Goal: Task Accomplishment & Management: Use online tool/utility

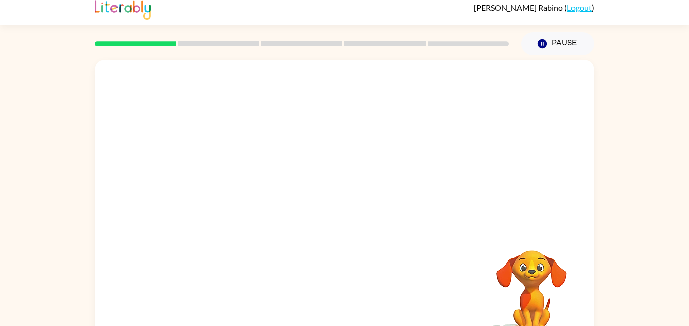
scroll to position [28, 0]
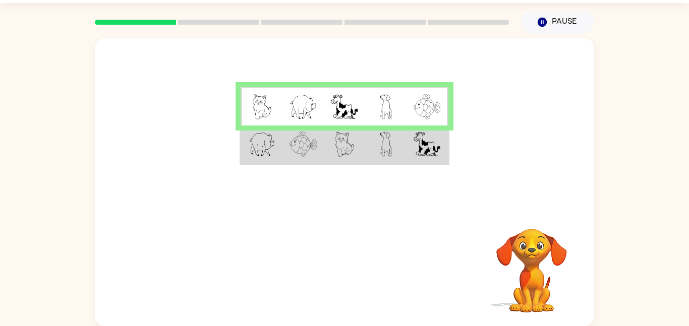
click at [356, 301] on div "Your browser must support playing .mp4 files to use Literably. Please try using…" at bounding box center [345, 270] width 500 height 114
click at [423, 140] on img at bounding box center [427, 144] width 26 height 25
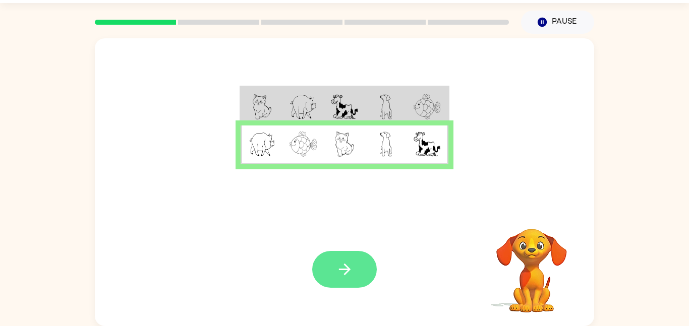
click at [339, 272] on icon "button" at bounding box center [345, 270] width 18 height 18
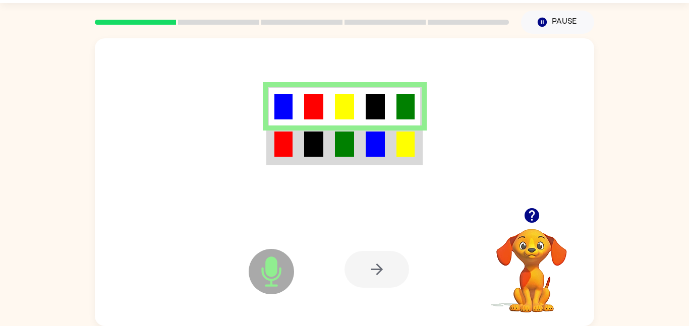
click at [400, 145] on img at bounding box center [406, 144] width 18 height 25
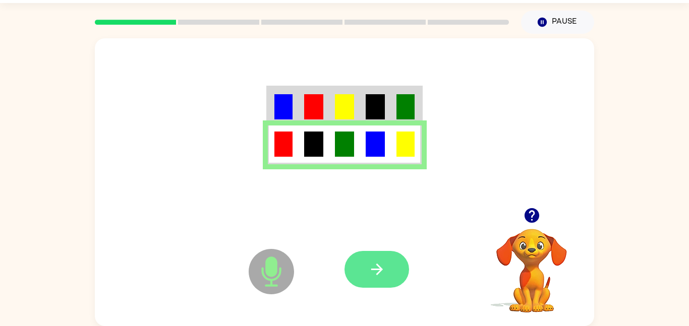
click at [394, 270] on button "button" at bounding box center [377, 269] width 65 height 37
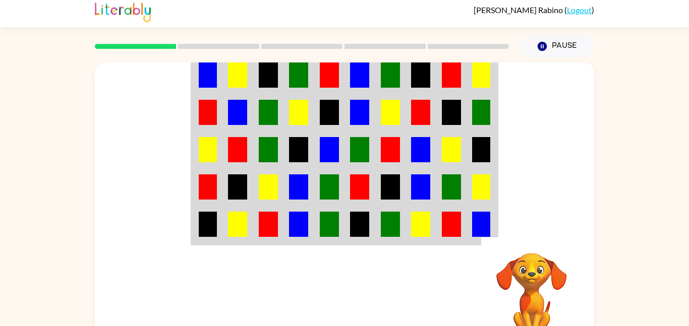
scroll to position [0, 0]
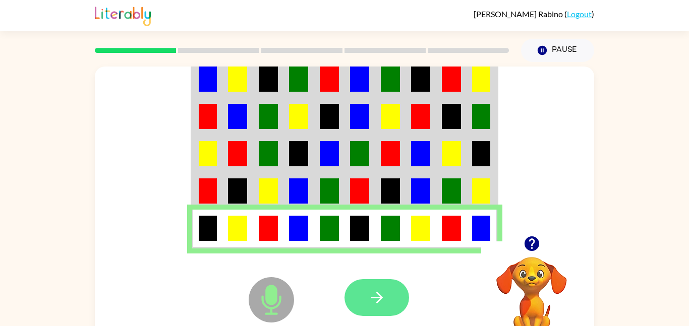
click at [380, 287] on button "button" at bounding box center [377, 298] width 65 height 37
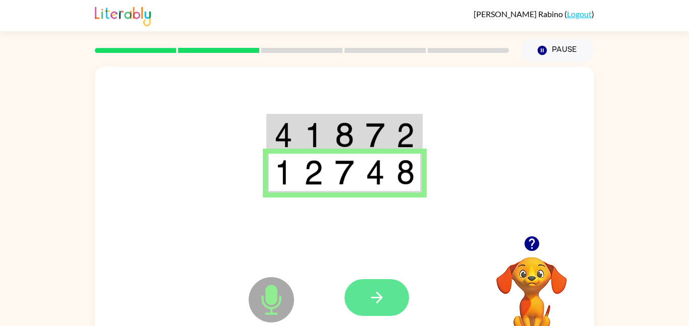
click at [396, 309] on button "button" at bounding box center [377, 298] width 65 height 37
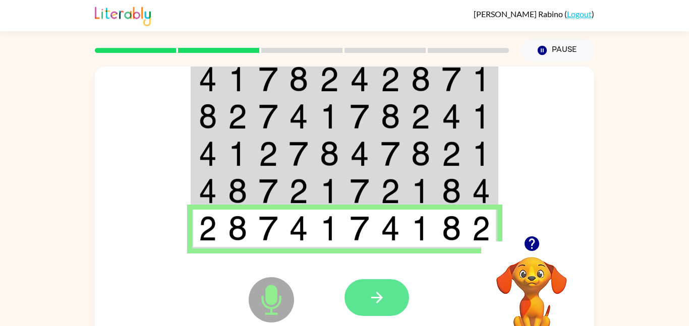
click at [377, 296] on icon "button" at bounding box center [377, 298] width 18 height 18
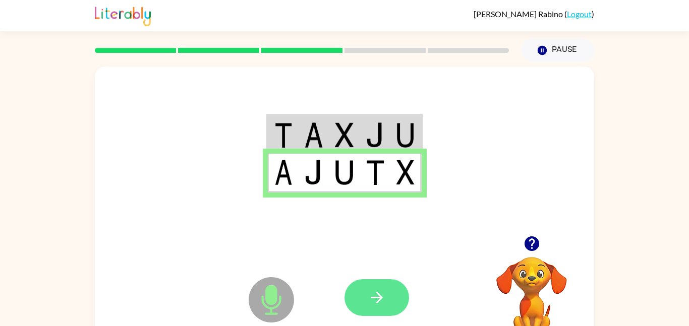
click at [371, 287] on button "button" at bounding box center [377, 298] width 65 height 37
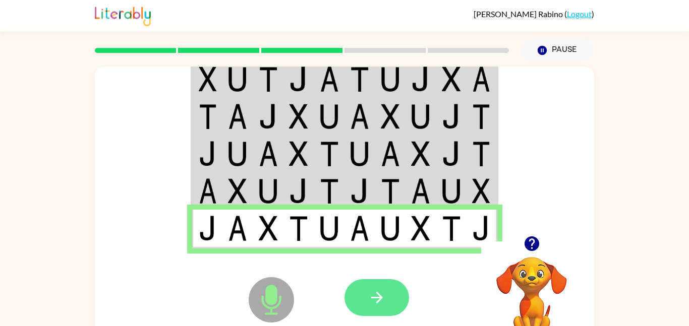
click at [399, 296] on button "button" at bounding box center [377, 298] width 65 height 37
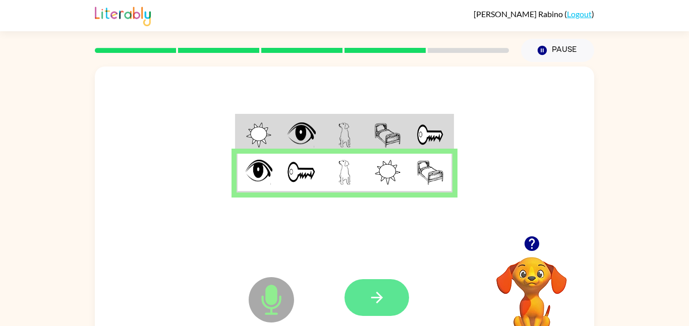
click at [385, 300] on icon "button" at bounding box center [377, 298] width 18 height 18
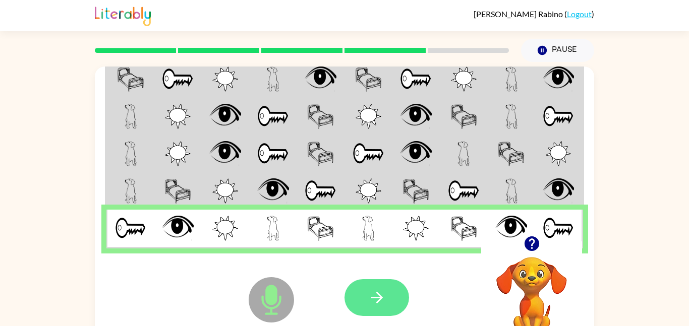
click at [385, 302] on icon "button" at bounding box center [377, 298] width 18 height 18
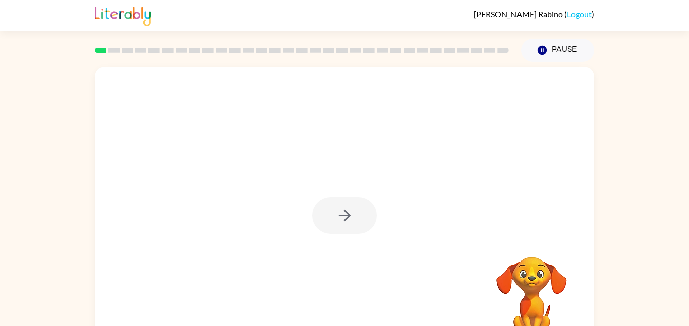
click at [313, 221] on div at bounding box center [344, 215] width 65 height 37
click at [347, 205] on div at bounding box center [344, 215] width 65 height 37
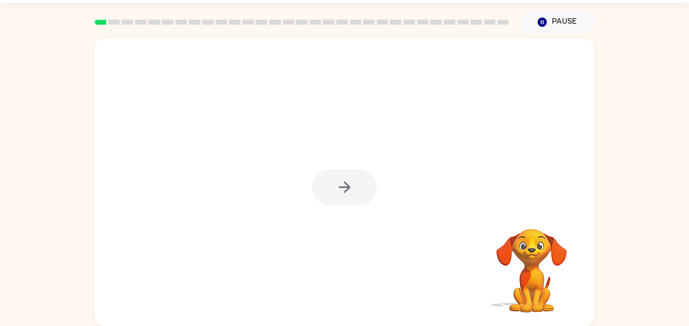
click at [334, 212] on div at bounding box center [345, 182] width 500 height 288
click at [341, 194] on div at bounding box center [344, 187] width 65 height 37
click at [344, 190] on div at bounding box center [344, 187] width 65 height 37
click at [346, 192] on div at bounding box center [344, 187] width 65 height 37
click at [346, 187] on icon "button" at bounding box center [345, 188] width 12 height 12
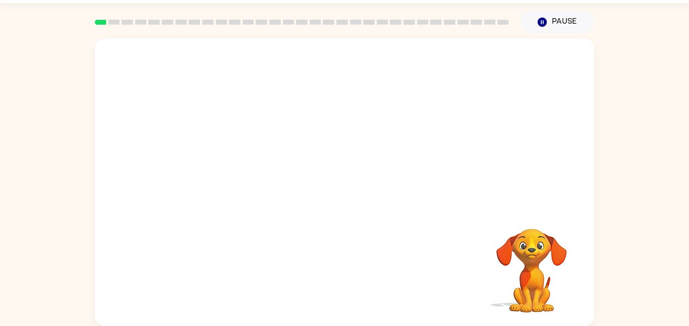
click at [340, 189] on div at bounding box center [345, 123] width 500 height 170
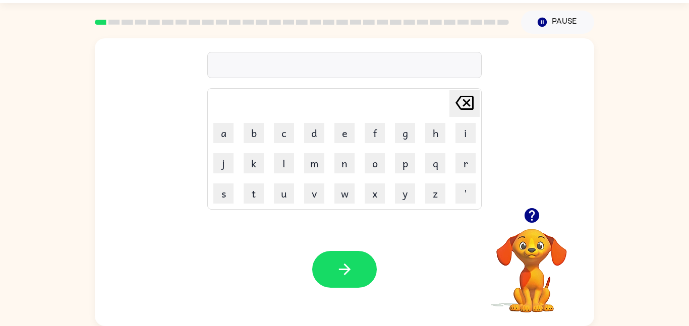
click at [528, 249] on video "Your browser must support playing .mp4 files to use Literably. Please try using…" at bounding box center [531, 263] width 101 height 101
click at [534, 226] on button "button" at bounding box center [532, 216] width 26 height 26
click at [352, 270] on icon "button" at bounding box center [345, 270] width 18 height 18
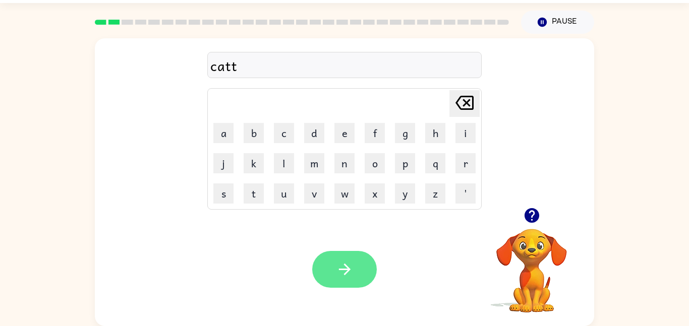
click at [345, 277] on icon "button" at bounding box center [345, 270] width 18 height 18
click at [361, 263] on div at bounding box center [344, 269] width 65 height 37
click at [338, 274] on icon "button" at bounding box center [345, 270] width 18 height 18
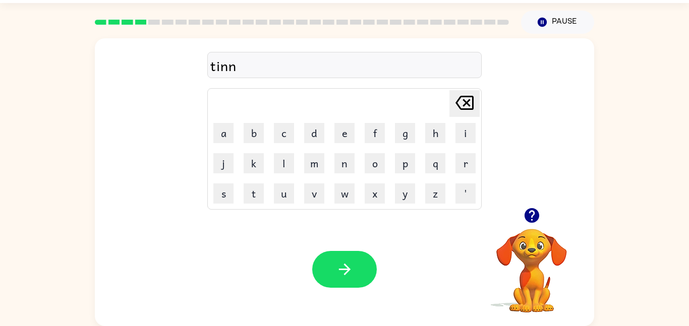
click at [337, 221] on div "Your browser must support playing .mp4 files to use Literably. Please try using…" at bounding box center [345, 270] width 500 height 114
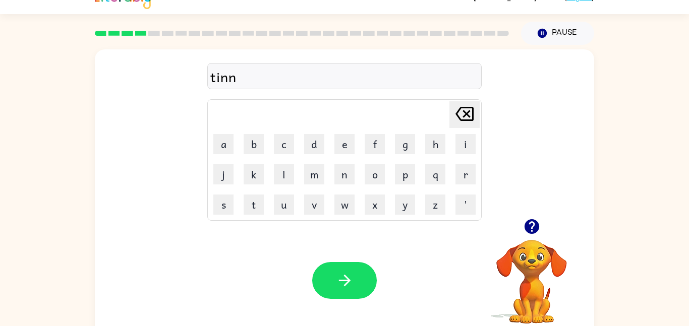
scroll to position [17, 0]
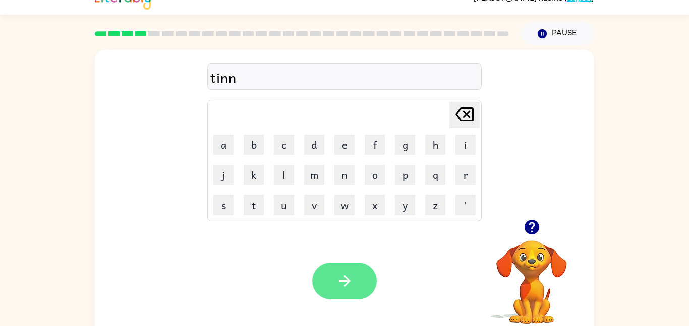
click at [341, 273] on icon "button" at bounding box center [345, 281] width 18 height 18
click at [349, 282] on div at bounding box center [344, 281] width 65 height 37
click at [343, 285] on icon "button" at bounding box center [345, 281] width 18 height 18
click at [365, 277] on button "button" at bounding box center [344, 281] width 65 height 37
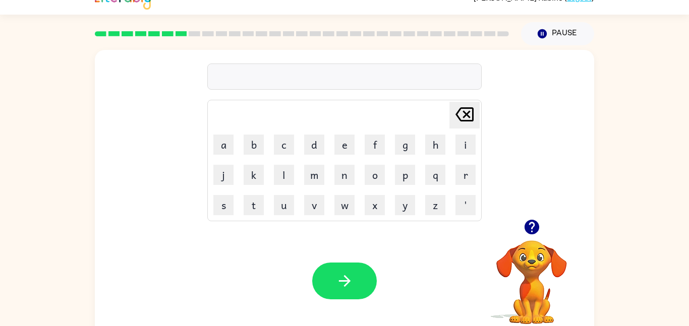
click at [373, 80] on div at bounding box center [344, 77] width 275 height 26
click at [385, 76] on div at bounding box center [344, 77] width 275 height 26
click at [378, 71] on div at bounding box center [344, 77] width 275 height 26
click at [372, 76] on div at bounding box center [344, 77] width 275 height 26
click at [280, 75] on div at bounding box center [344, 77] width 275 height 26
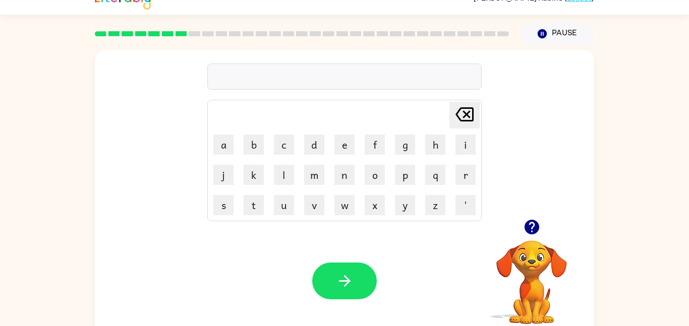
click at [296, 70] on div at bounding box center [344, 77] width 275 height 26
click at [299, 80] on div at bounding box center [344, 77] width 275 height 26
click at [268, 80] on div at bounding box center [344, 77] width 275 height 26
click at [241, 84] on div at bounding box center [344, 77] width 275 height 26
click at [225, 71] on div at bounding box center [344, 77] width 275 height 26
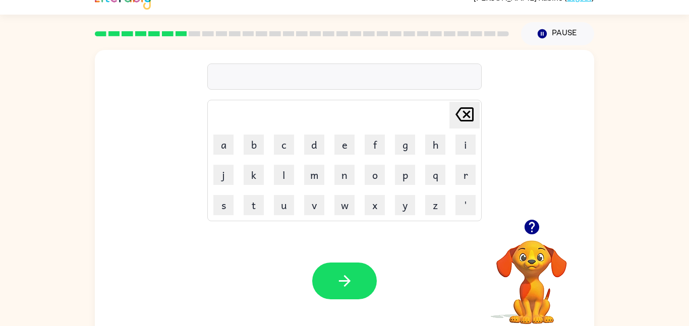
click at [211, 73] on div at bounding box center [344, 77] width 275 height 26
click at [228, 80] on div at bounding box center [344, 77] width 275 height 26
click at [238, 78] on div at bounding box center [344, 77] width 275 height 26
click at [539, 228] on icon "button" at bounding box center [531, 227] width 15 height 15
click at [367, 284] on button "button" at bounding box center [344, 281] width 65 height 37
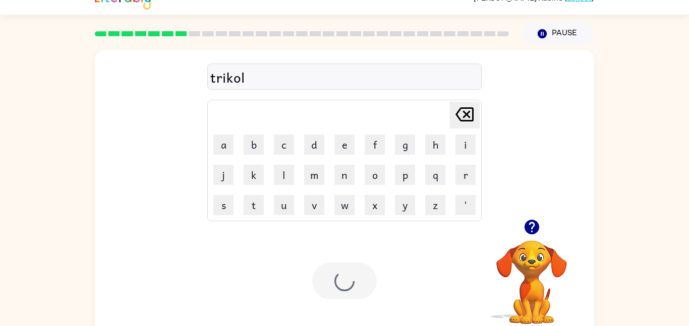
click at [367, 286] on div at bounding box center [344, 281] width 65 height 37
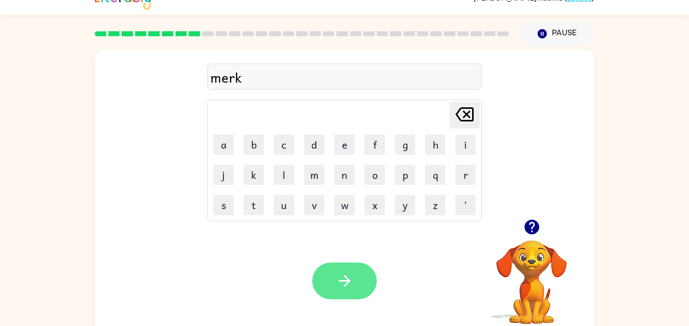
click at [375, 277] on button "button" at bounding box center [344, 281] width 65 height 37
click at [363, 274] on div at bounding box center [344, 281] width 65 height 37
click at [369, 278] on button "button" at bounding box center [344, 281] width 65 height 37
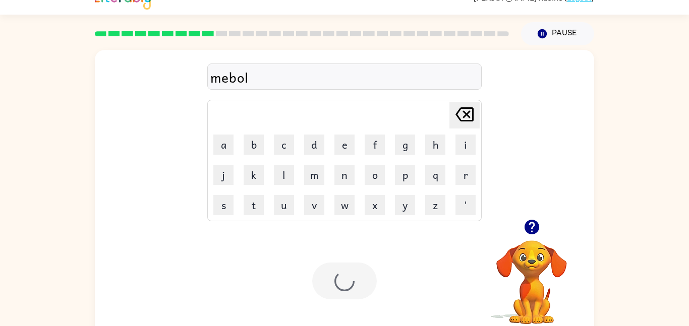
click at [365, 264] on div at bounding box center [344, 281] width 65 height 37
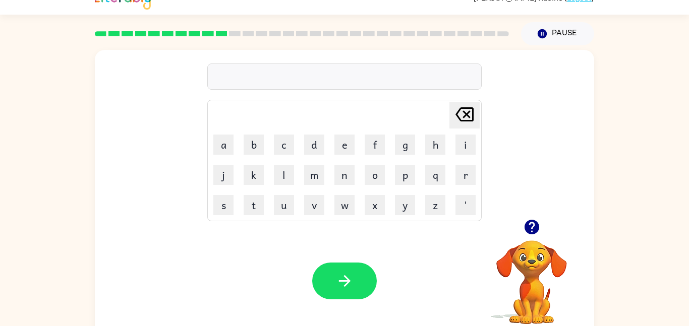
click at [281, 77] on div at bounding box center [344, 77] width 275 height 26
click at [321, 77] on div at bounding box center [344, 77] width 275 height 26
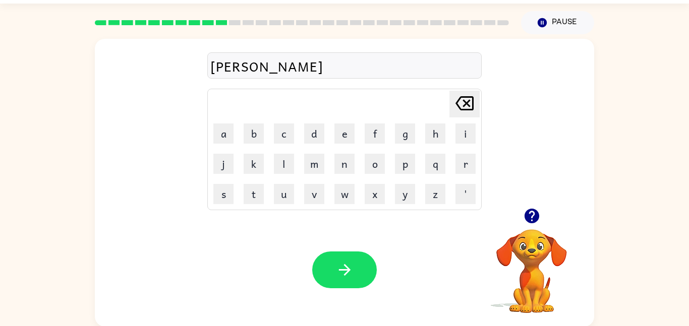
scroll to position [28, 0]
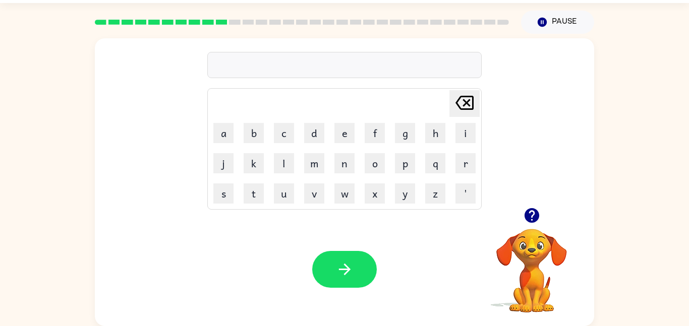
click at [266, 66] on div at bounding box center [344, 65] width 275 height 26
click at [539, 223] on icon "button" at bounding box center [532, 216] width 18 height 18
click at [355, 278] on button "button" at bounding box center [344, 269] width 65 height 37
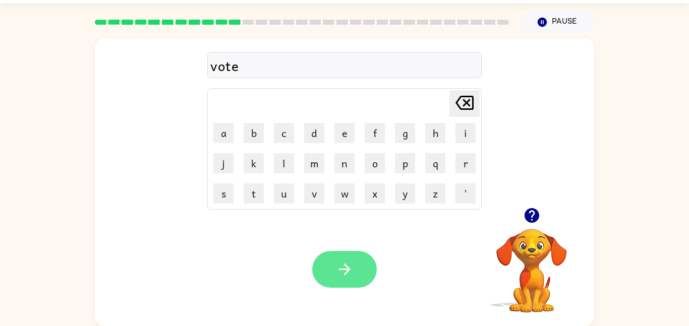
click at [362, 269] on button "button" at bounding box center [344, 269] width 65 height 37
click at [367, 263] on div at bounding box center [344, 269] width 65 height 37
click at [372, 267] on button "button" at bounding box center [344, 269] width 65 height 37
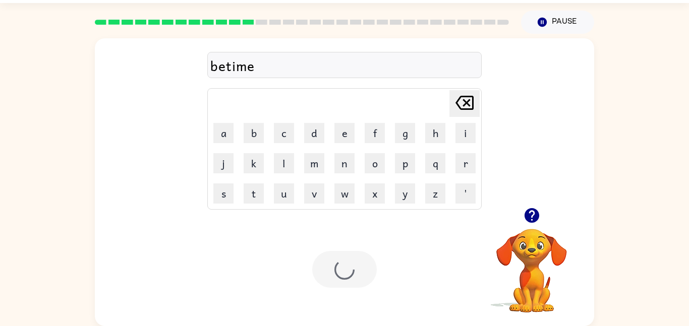
click at [352, 267] on div at bounding box center [344, 269] width 65 height 37
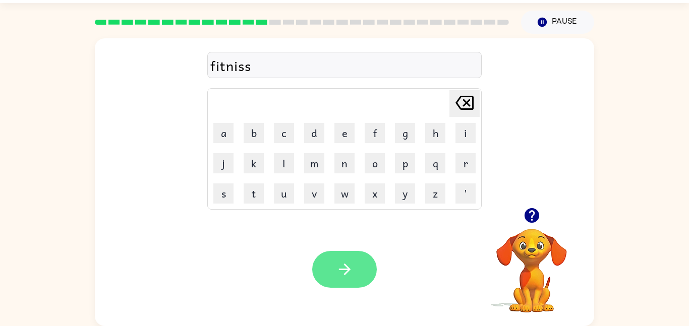
click at [335, 257] on button "button" at bounding box center [344, 269] width 65 height 37
click at [355, 272] on div at bounding box center [344, 269] width 65 height 37
click at [338, 265] on icon "button" at bounding box center [345, 270] width 18 height 18
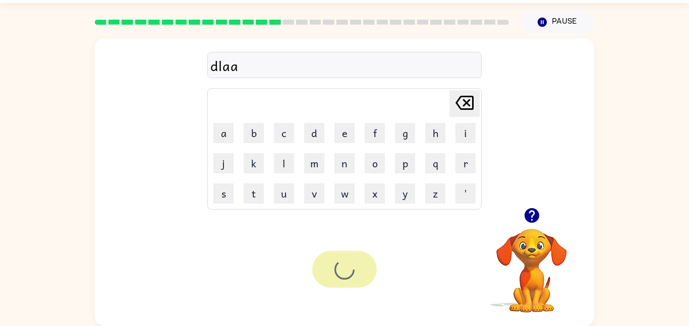
click at [344, 280] on div at bounding box center [344, 269] width 65 height 37
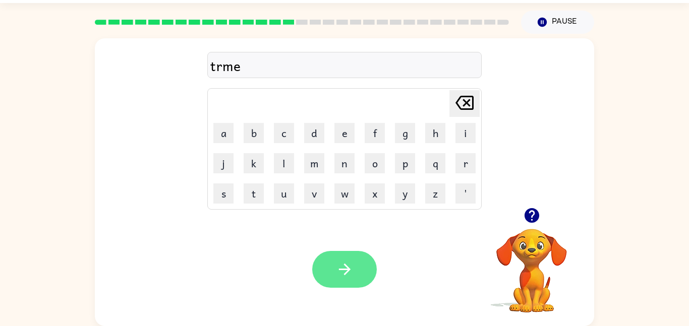
click at [362, 271] on button "button" at bounding box center [344, 269] width 65 height 37
click at [358, 260] on div at bounding box center [344, 269] width 65 height 37
click at [314, 264] on button "button" at bounding box center [344, 269] width 65 height 37
click at [348, 256] on div at bounding box center [344, 269] width 65 height 37
click at [368, 254] on button "button" at bounding box center [344, 269] width 65 height 37
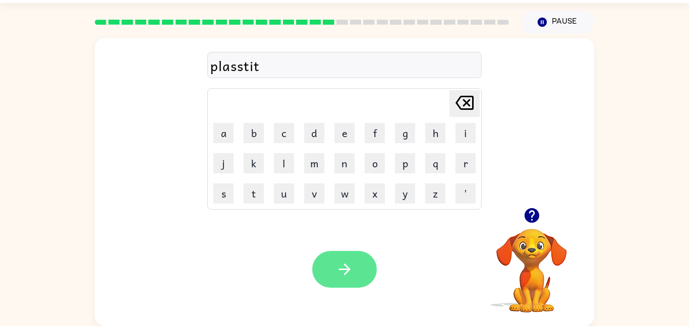
click at [365, 258] on button "button" at bounding box center [344, 269] width 65 height 37
click at [358, 262] on div at bounding box center [344, 269] width 65 height 37
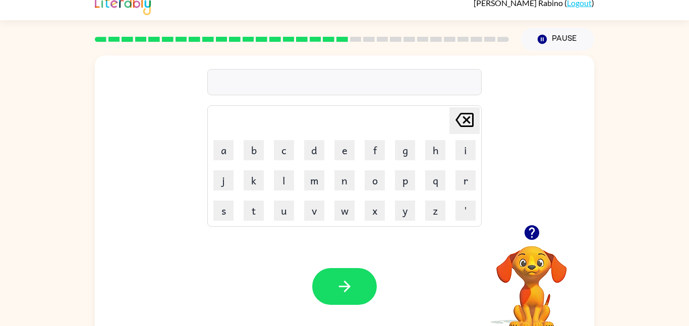
scroll to position [11, 0]
click at [535, 236] on icon "button" at bounding box center [531, 233] width 15 height 15
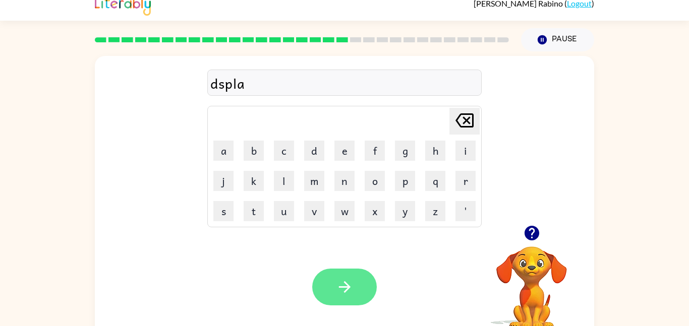
click at [351, 294] on icon "button" at bounding box center [345, 288] width 18 height 18
click at [346, 272] on div at bounding box center [344, 287] width 65 height 37
click at [348, 284] on div at bounding box center [344, 287] width 65 height 37
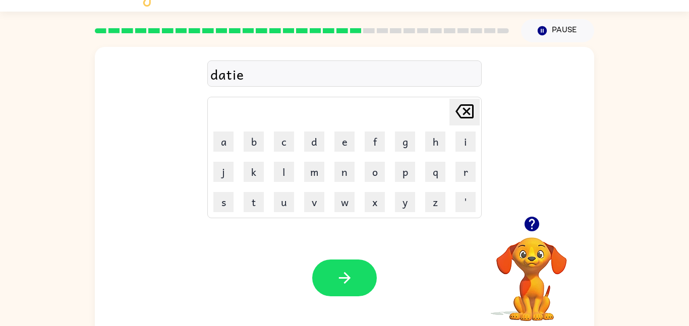
scroll to position [20, 0]
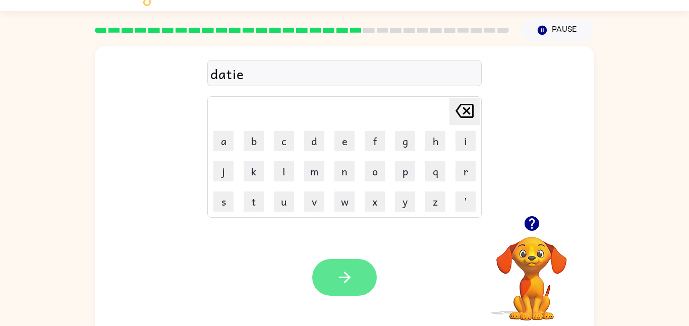
click at [340, 276] on icon "button" at bounding box center [345, 278] width 18 height 18
click at [348, 278] on div at bounding box center [344, 277] width 65 height 37
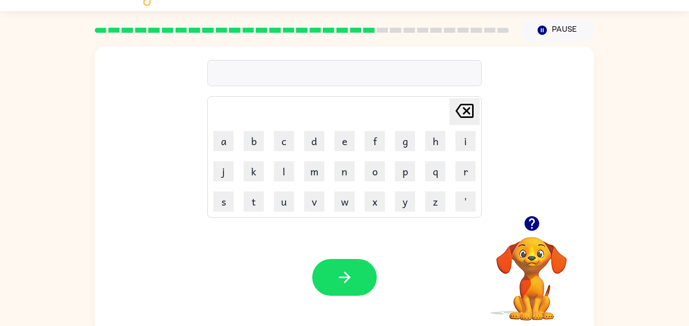
click at [534, 221] on icon "button" at bounding box center [532, 224] width 18 height 18
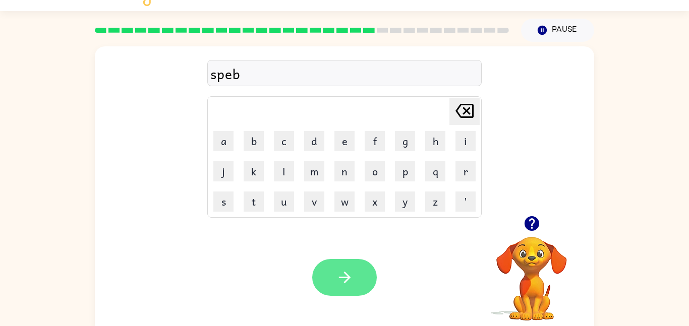
click at [338, 275] on icon "button" at bounding box center [345, 278] width 18 height 18
click at [361, 263] on button "button" at bounding box center [344, 277] width 65 height 37
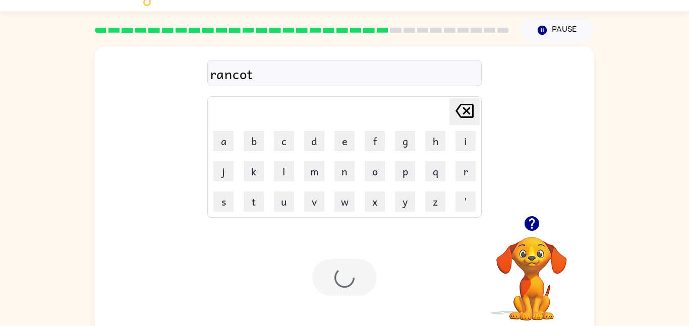
click at [364, 270] on div at bounding box center [344, 277] width 65 height 37
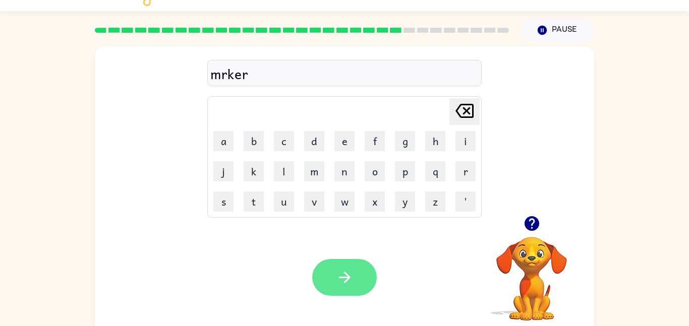
click at [342, 283] on icon "button" at bounding box center [345, 278] width 18 height 18
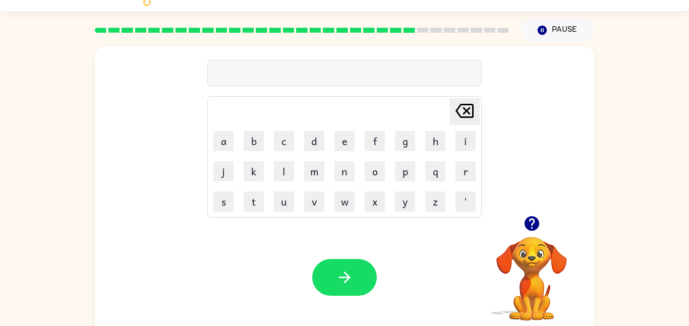
click at [538, 229] on icon "button" at bounding box center [532, 224] width 18 height 18
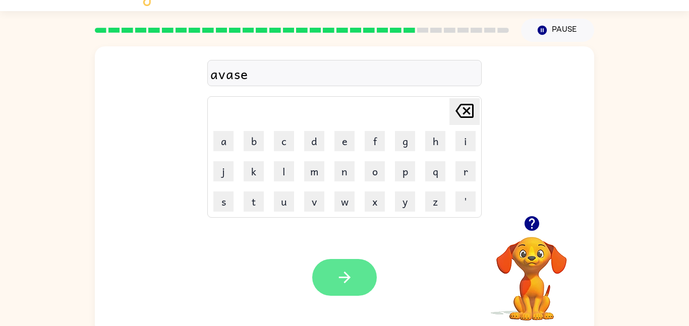
click at [318, 288] on button "button" at bounding box center [344, 277] width 65 height 37
click at [341, 282] on div at bounding box center [344, 277] width 65 height 37
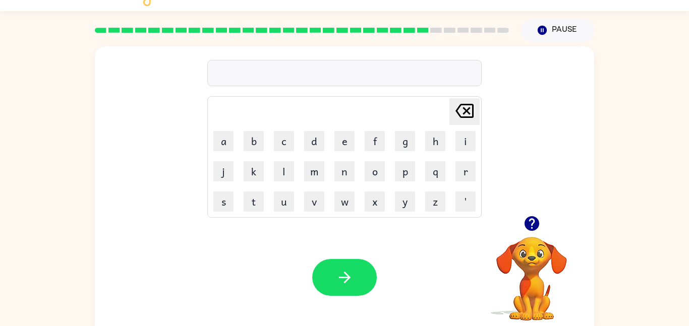
click at [529, 228] on icon "button" at bounding box center [531, 223] width 15 height 15
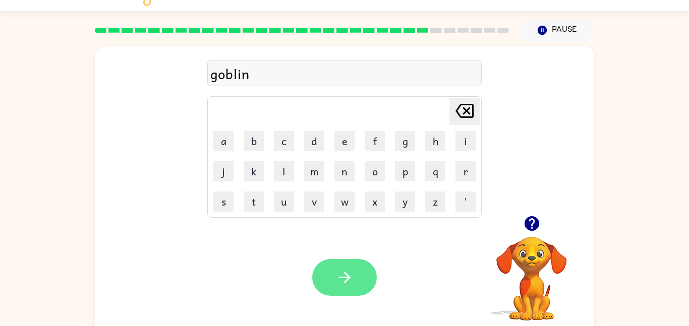
click at [361, 267] on button "button" at bounding box center [344, 277] width 65 height 37
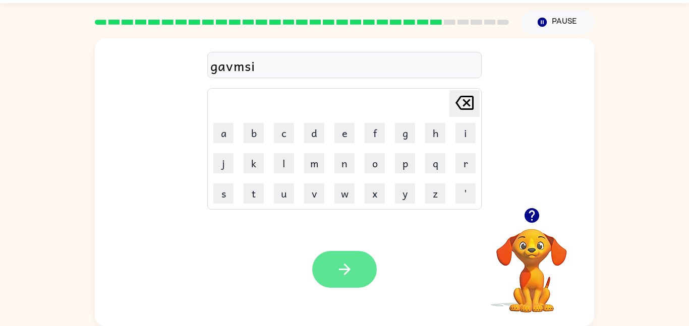
click at [363, 259] on button "button" at bounding box center [344, 269] width 65 height 37
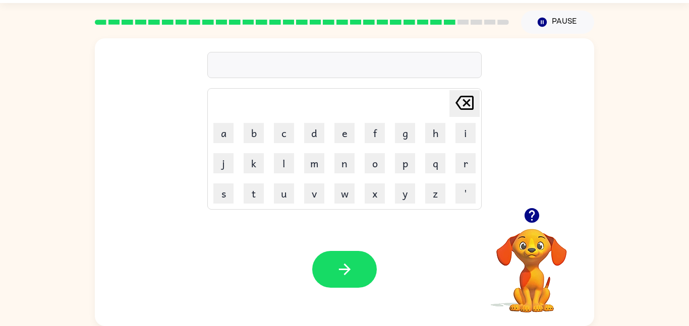
click at [542, 221] on button "button" at bounding box center [532, 216] width 26 height 26
click at [354, 278] on button "button" at bounding box center [344, 269] width 65 height 37
click at [529, 221] on icon "button" at bounding box center [531, 215] width 15 height 15
click at [342, 245] on div "Your browser must support playing .mp4 files to use Literably. Please try using…" at bounding box center [345, 270] width 500 height 114
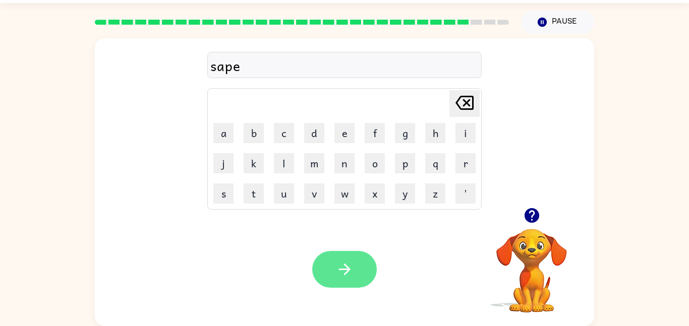
click at [341, 273] on icon "button" at bounding box center [345, 270] width 18 height 18
click at [366, 257] on div at bounding box center [344, 269] width 65 height 37
click at [376, 252] on div at bounding box center [344, 269] width 65 height 37
click at [360, 256] on button "button" at bounding box center [344, 269] width 65 height 37
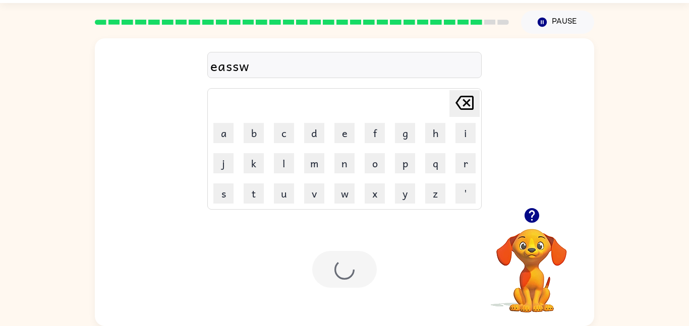
click at [364, 240] on div "Your browser must support playing .mp4 files to use Literably. Please try using…" at bounding box center [345, 270] width 500 height 114
click at [350, 263] on div at bounding box center [344, 269] width 65 height 37
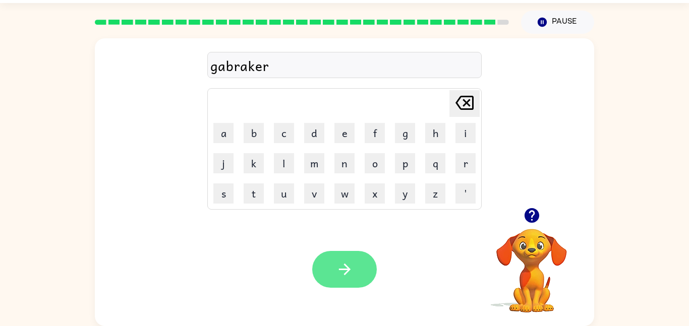
click at [354, 256] on button "button" at bounding box center [344, 269] width 65 height 37
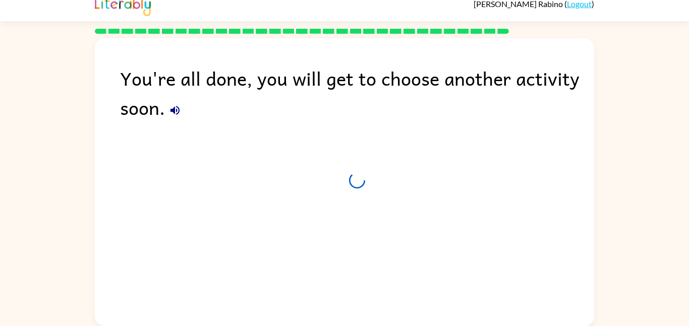
scroll to position [10, 0]
